Goal: Information Seeking & Learning: Learn about a topic

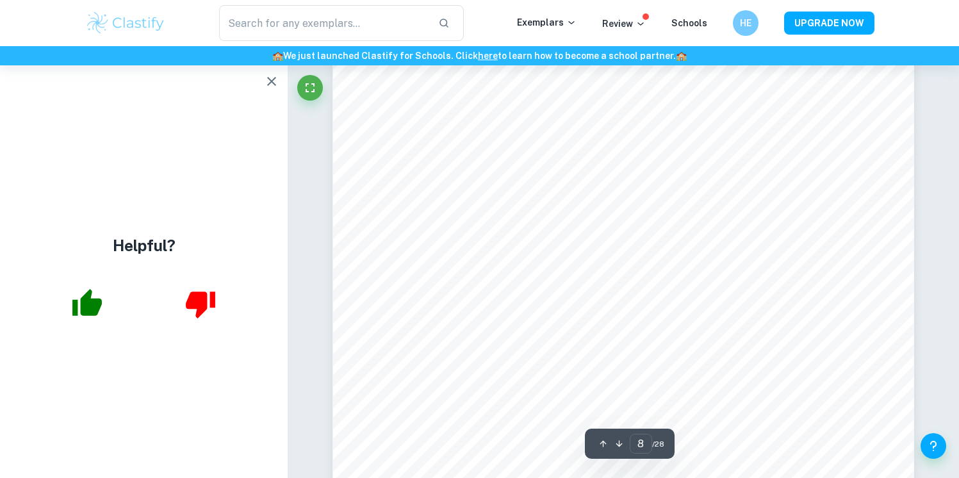
scroll to position [6327, 0]
type input "17"
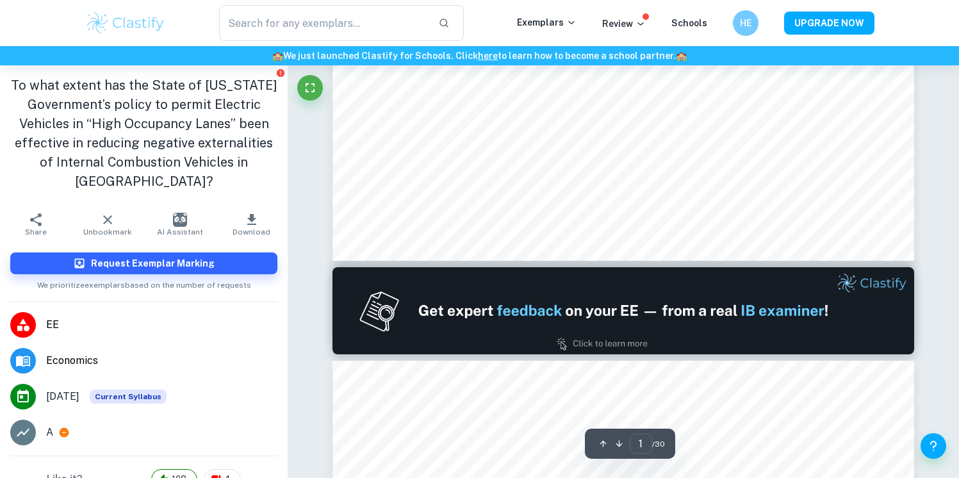
type input "2"
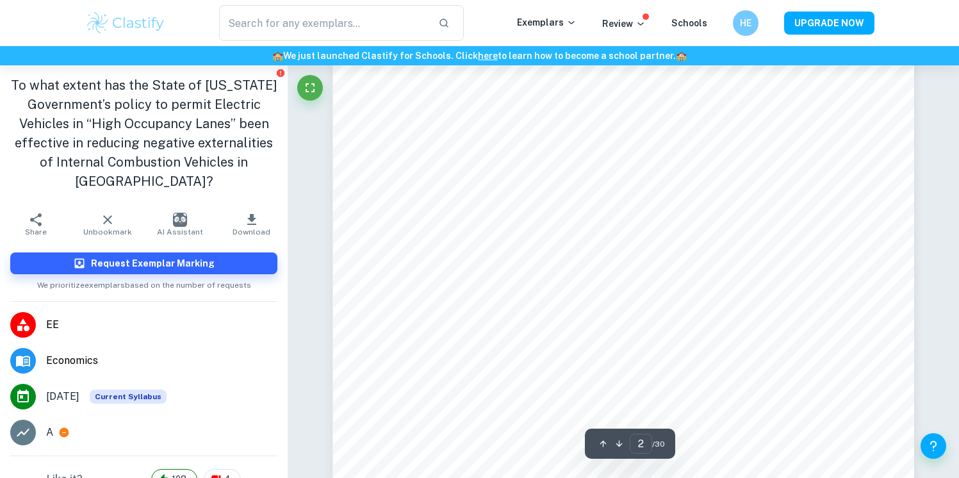
scroll to position [1016, 0]
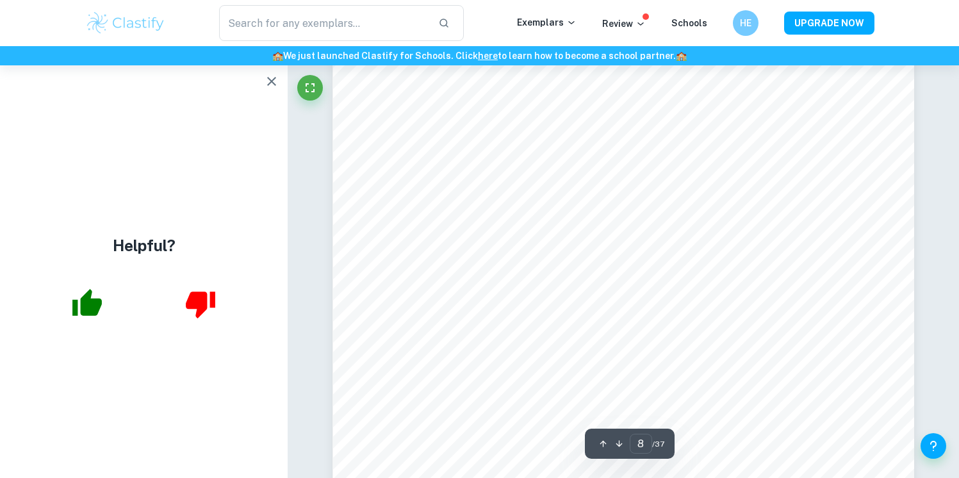
scroll to position [6379, 0]
click at [272, 81] on icon "button" at bounding box center [271, 81] width 9 height 9
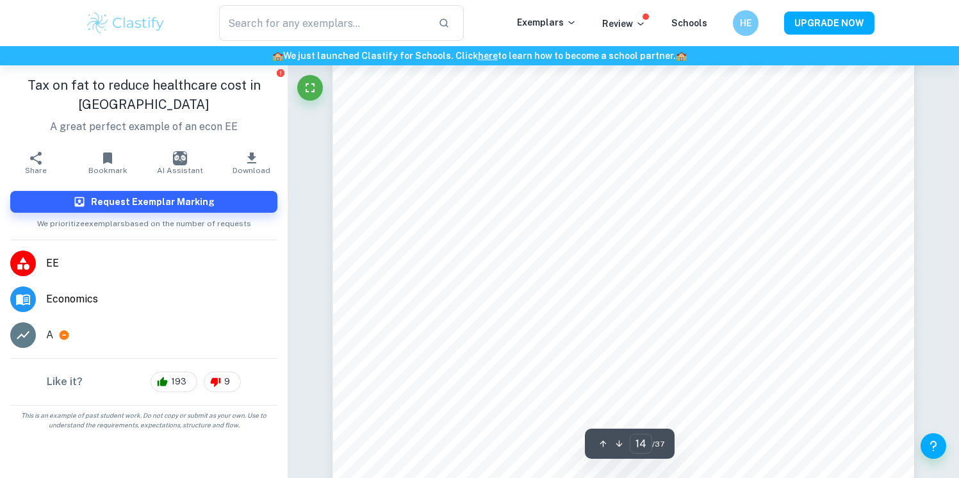
scroll to position [11246, 0]
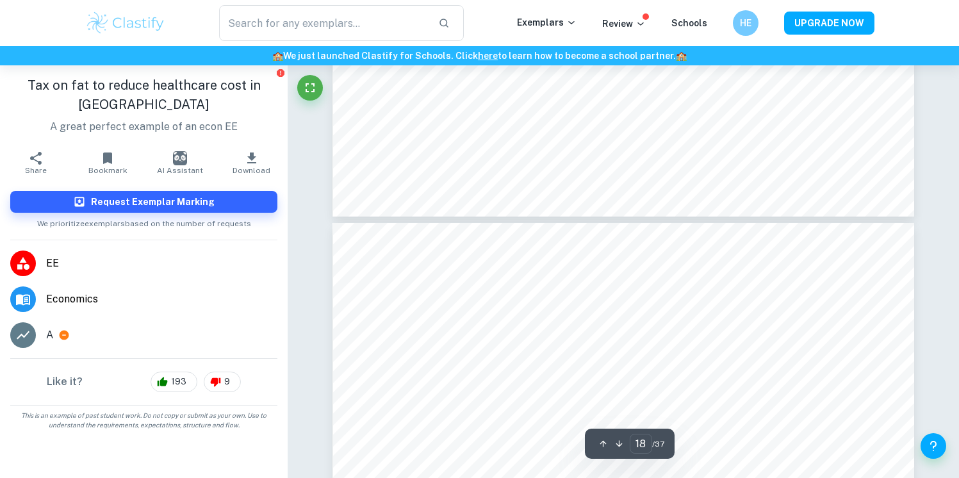
type input "19"
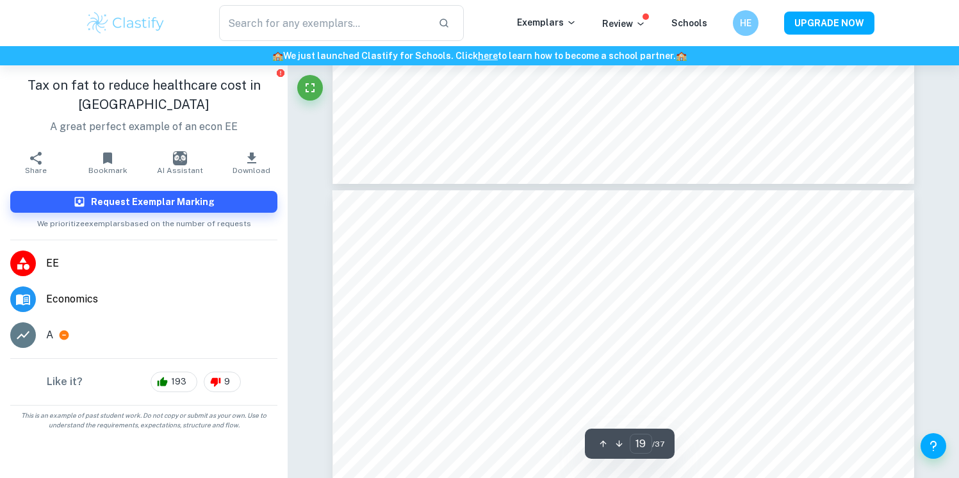
scroll to position [15165, 0]
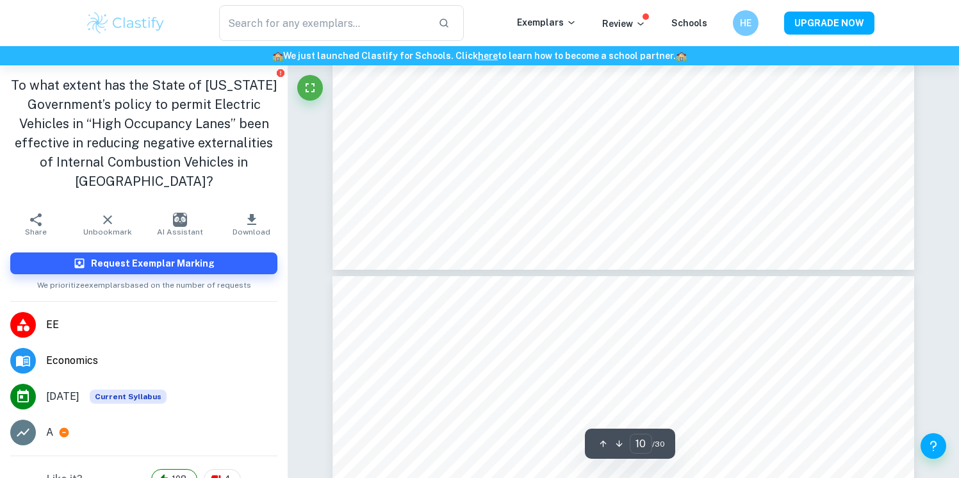
scroll to position [7663, 0]
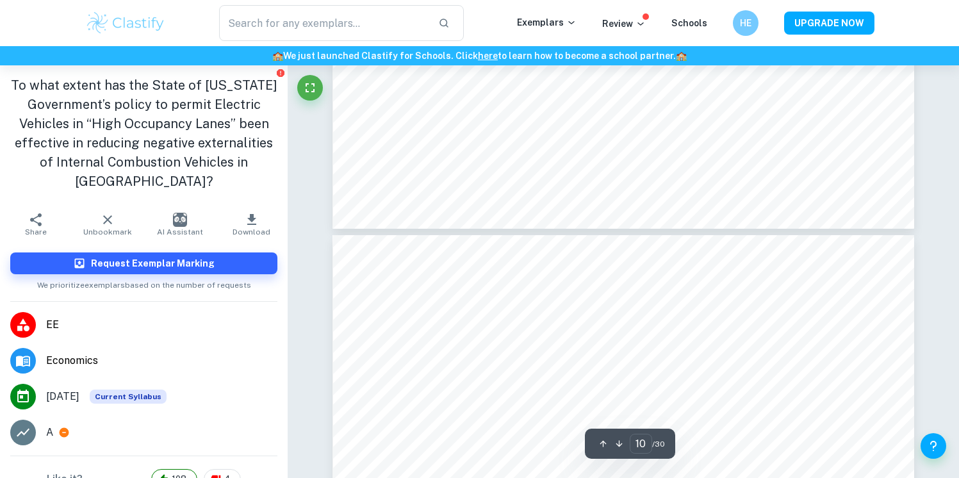
type input "9"
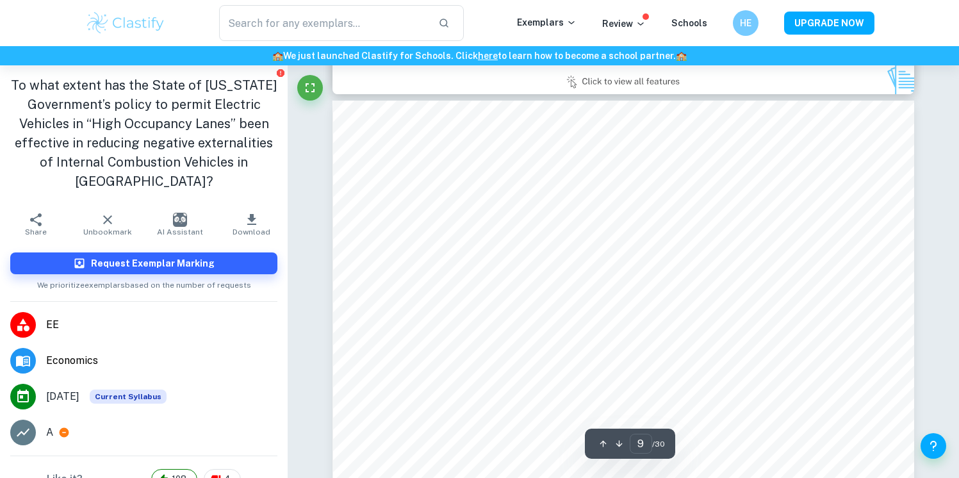
scroll to position [6300, 0]
